Goal: Navigation & Orientation: Find specific page/section

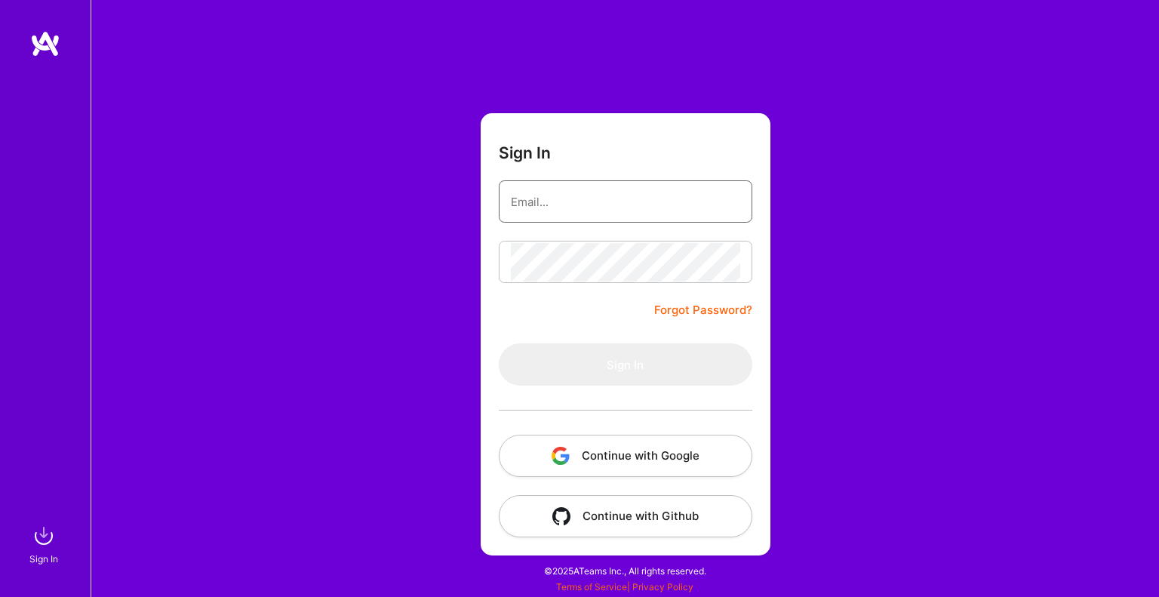
type input "[EMAIL_ADDRESS][DOMAIN_NAME]"
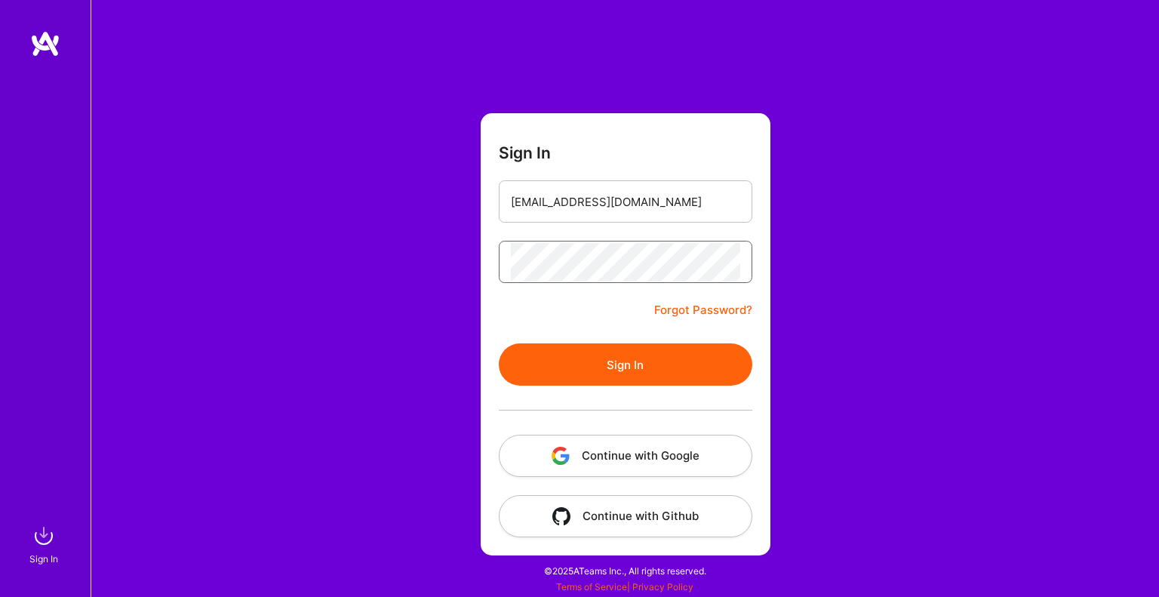
click at [499, 343] on button "Sign In" at bounding box center [626, 364] width 254 height 42
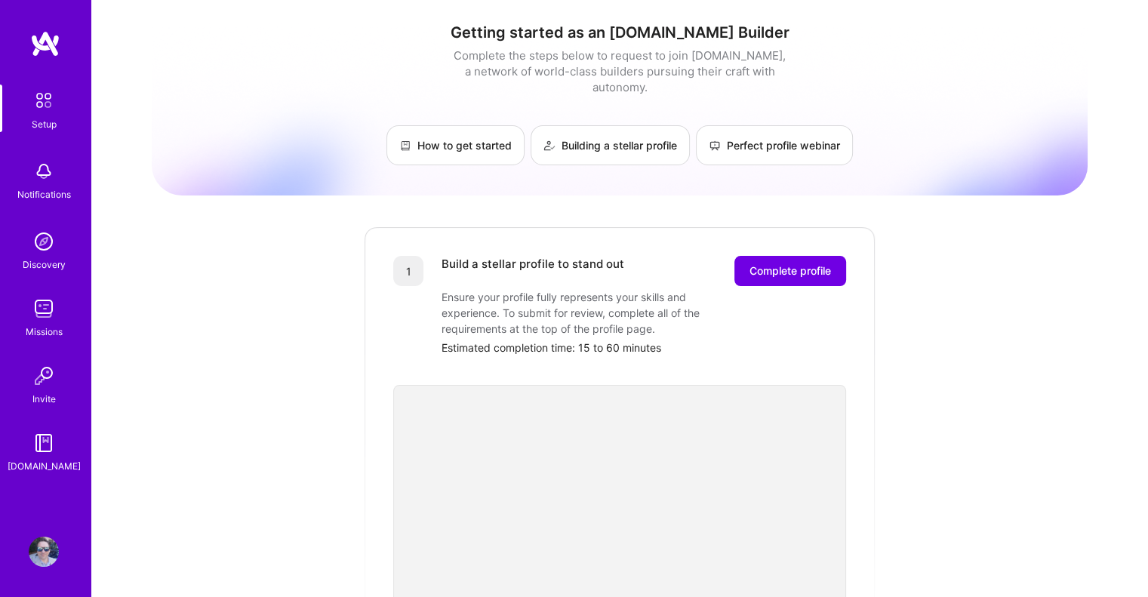
click at [42, 302] on img at bounding box center [44, 309] width 30 height 30
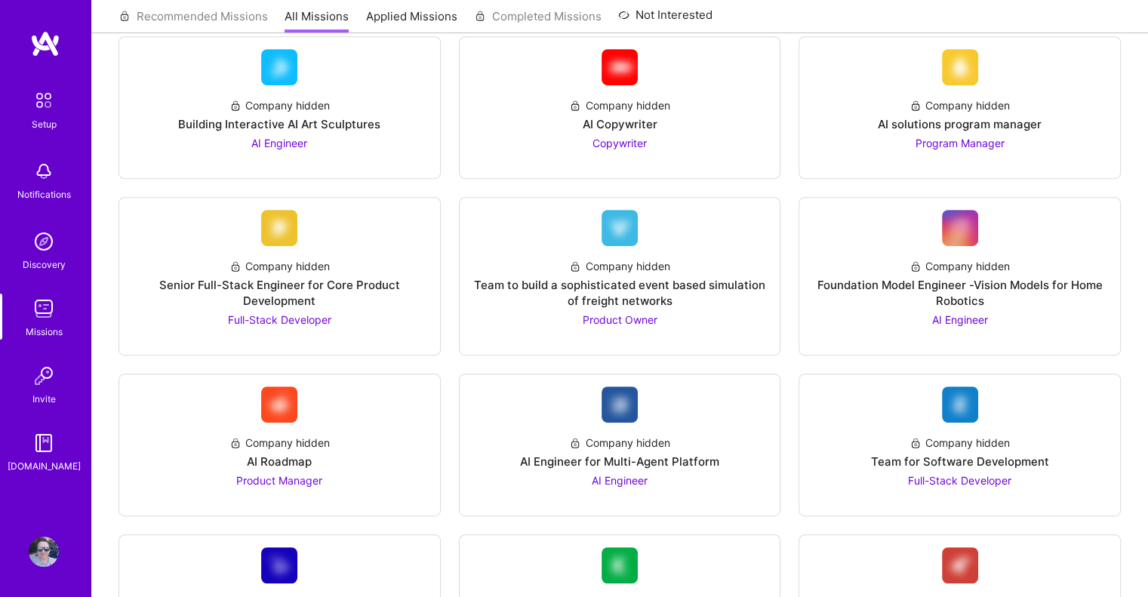
scroll to position [749, 0]
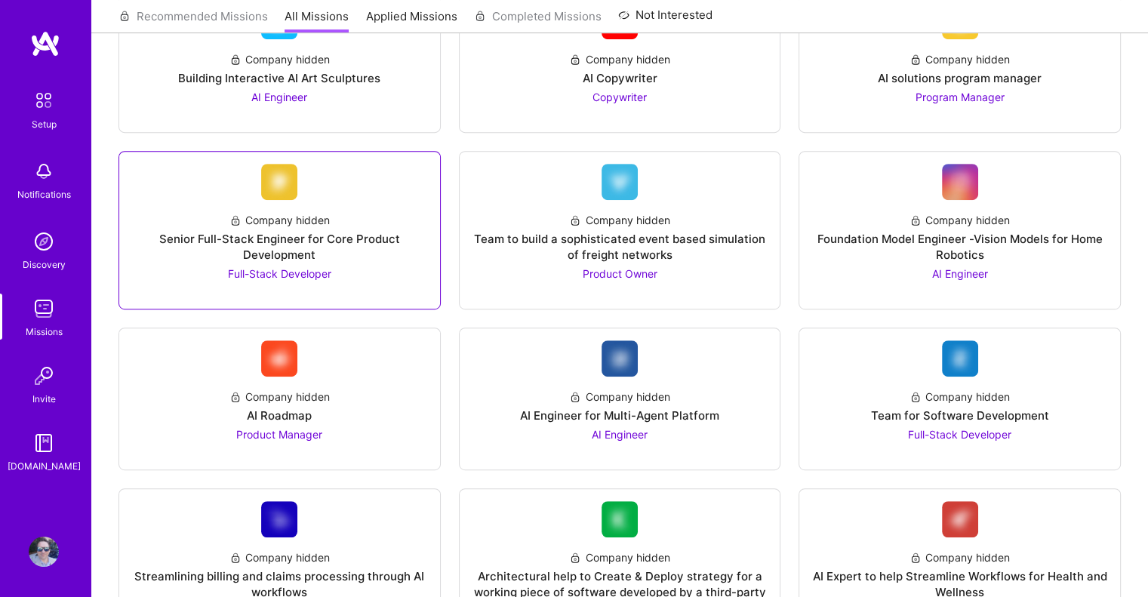
click at [290, 238] on div "Senior Full-Stack Engineer for Core Product Development" at bounding box center [279, 247] width 297 height 32
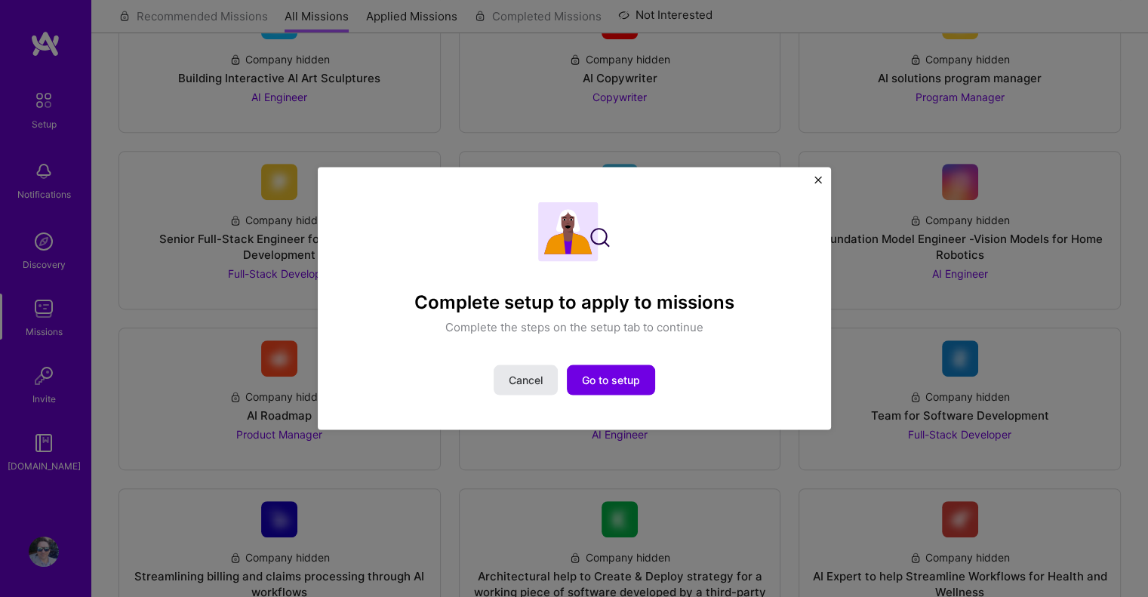
click at [522, 383] on span "Cancel" at bounding box center [526, 380] width 34 height 15
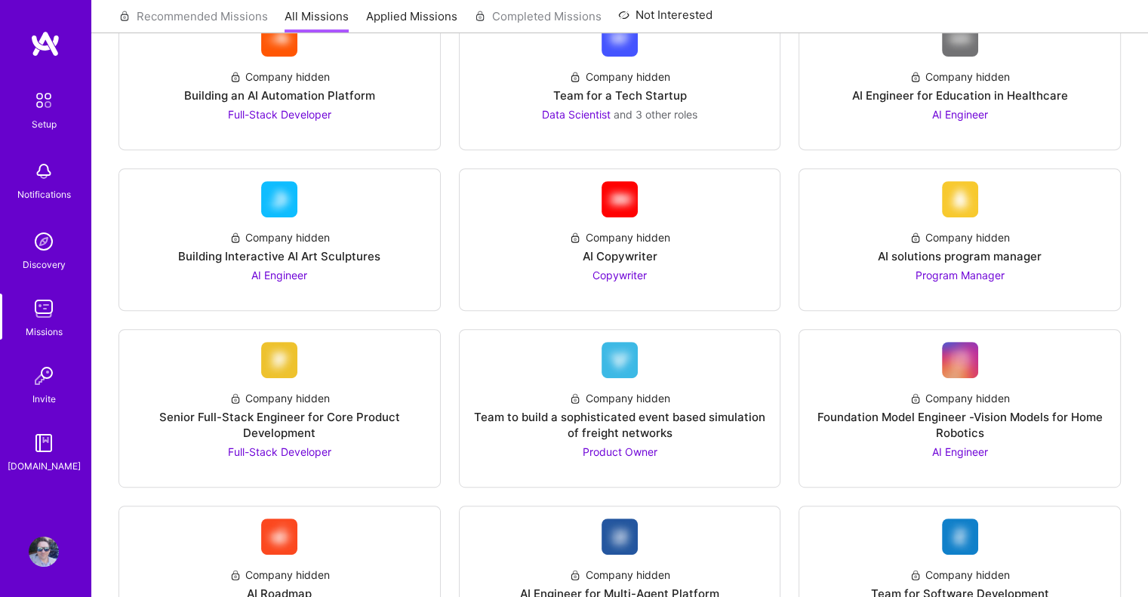
scroll to position [0, 0]
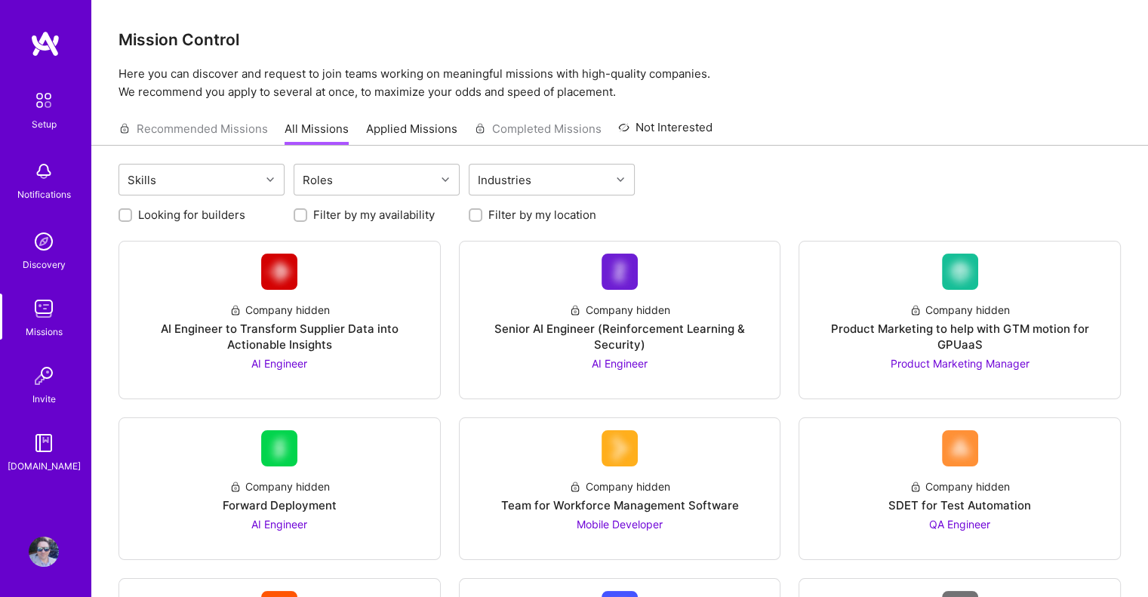
click at [51, 44] on img at bounding box center [45, 43] width 30 height 27
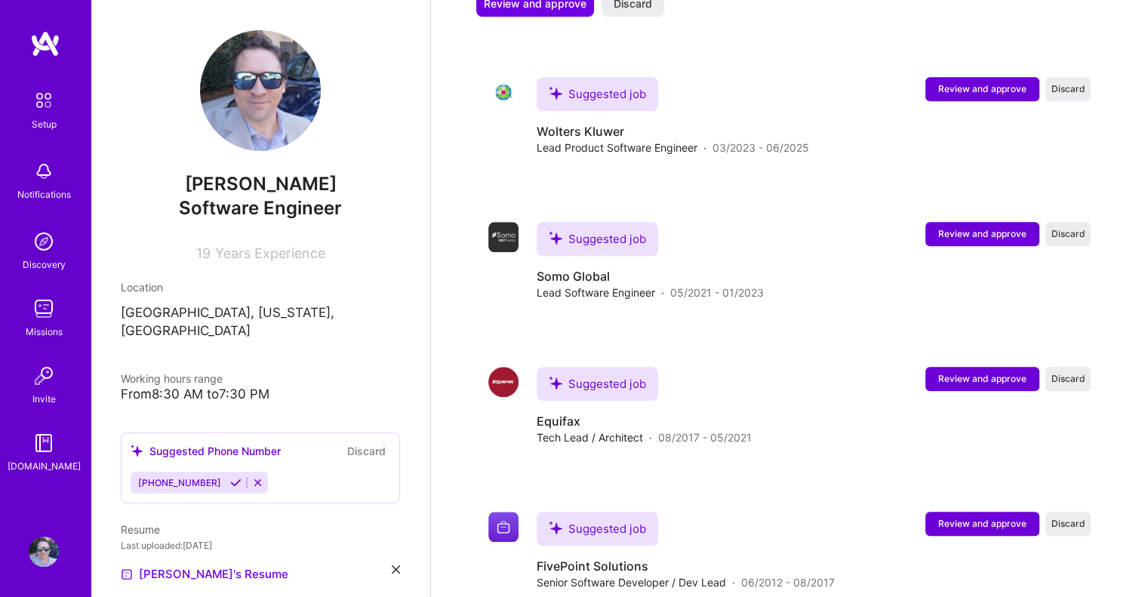
scroll to position [1457, 0]
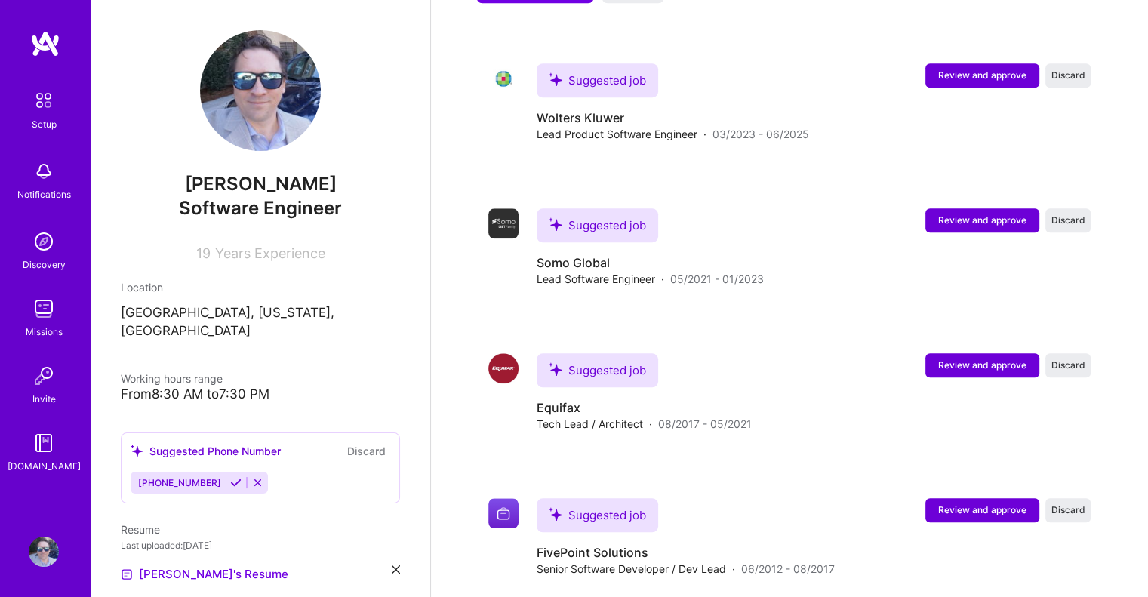
click at [177, 477] on span "[PHONE_NUMBER]" at bounding box center [179, 482] width 83 height 11
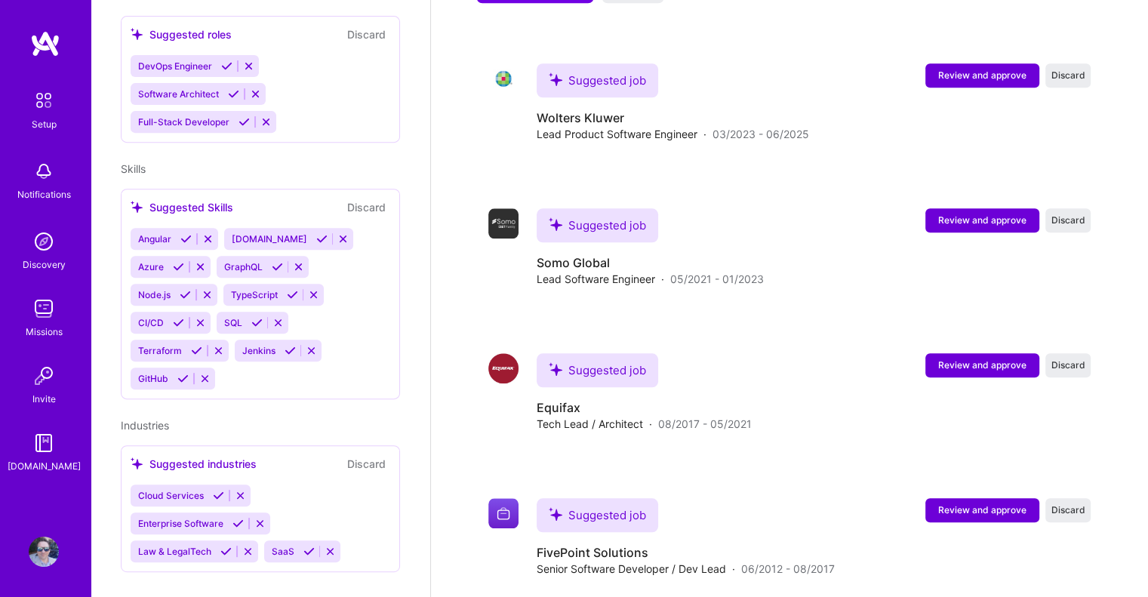
scroll to position [601, 0]
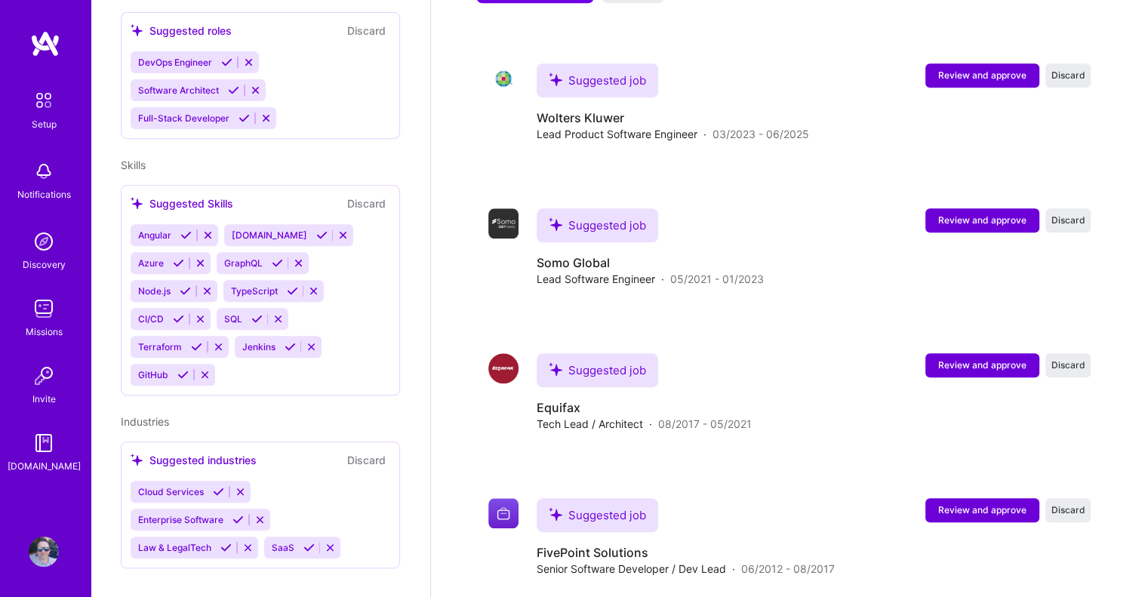
click at [44, 449] on img at bounding box center [44, 443] width 30 height 30
